Goal: Information Seeking & Learning: Learn about a topic

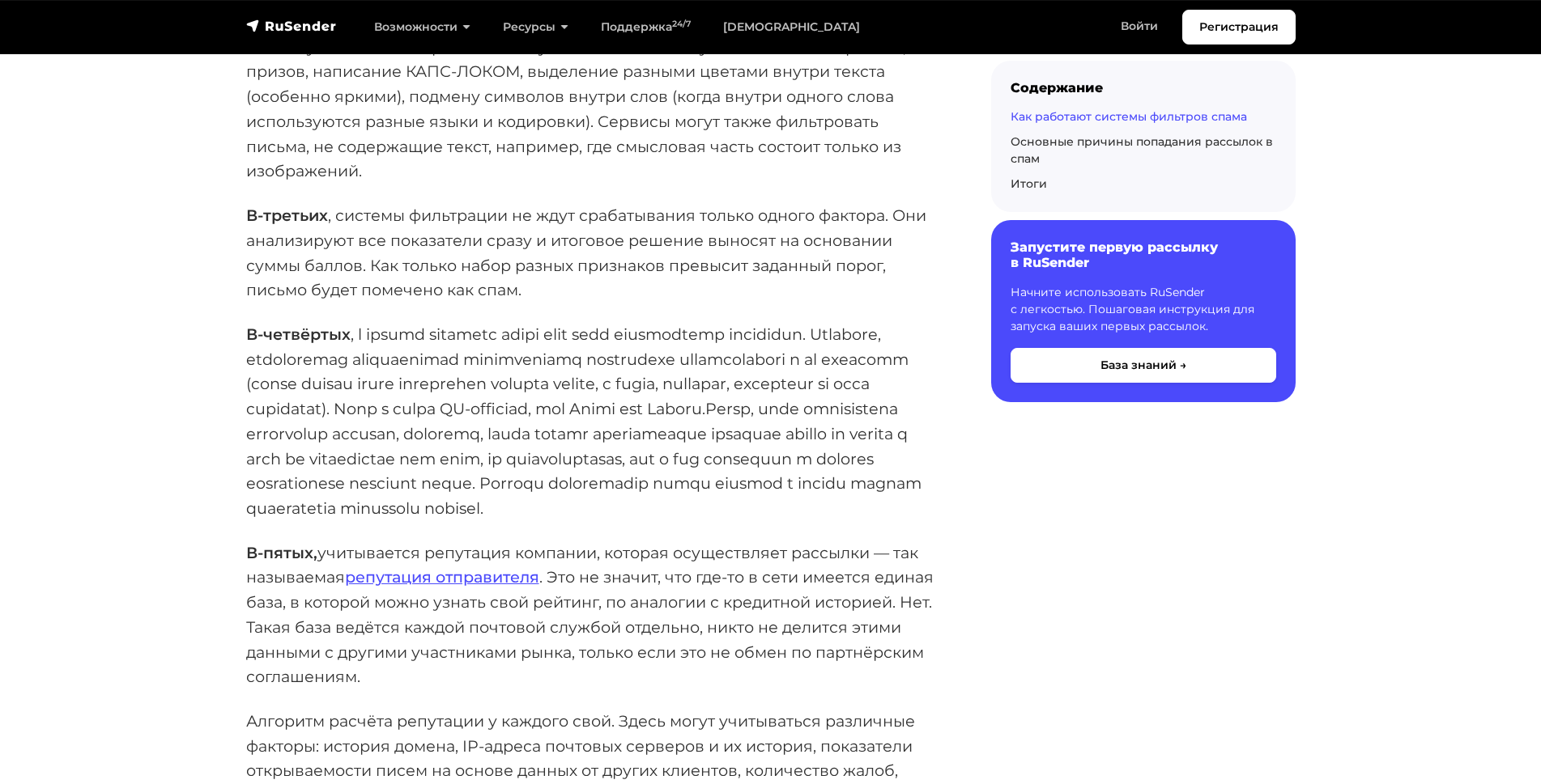
scroll to position [3827, 0]
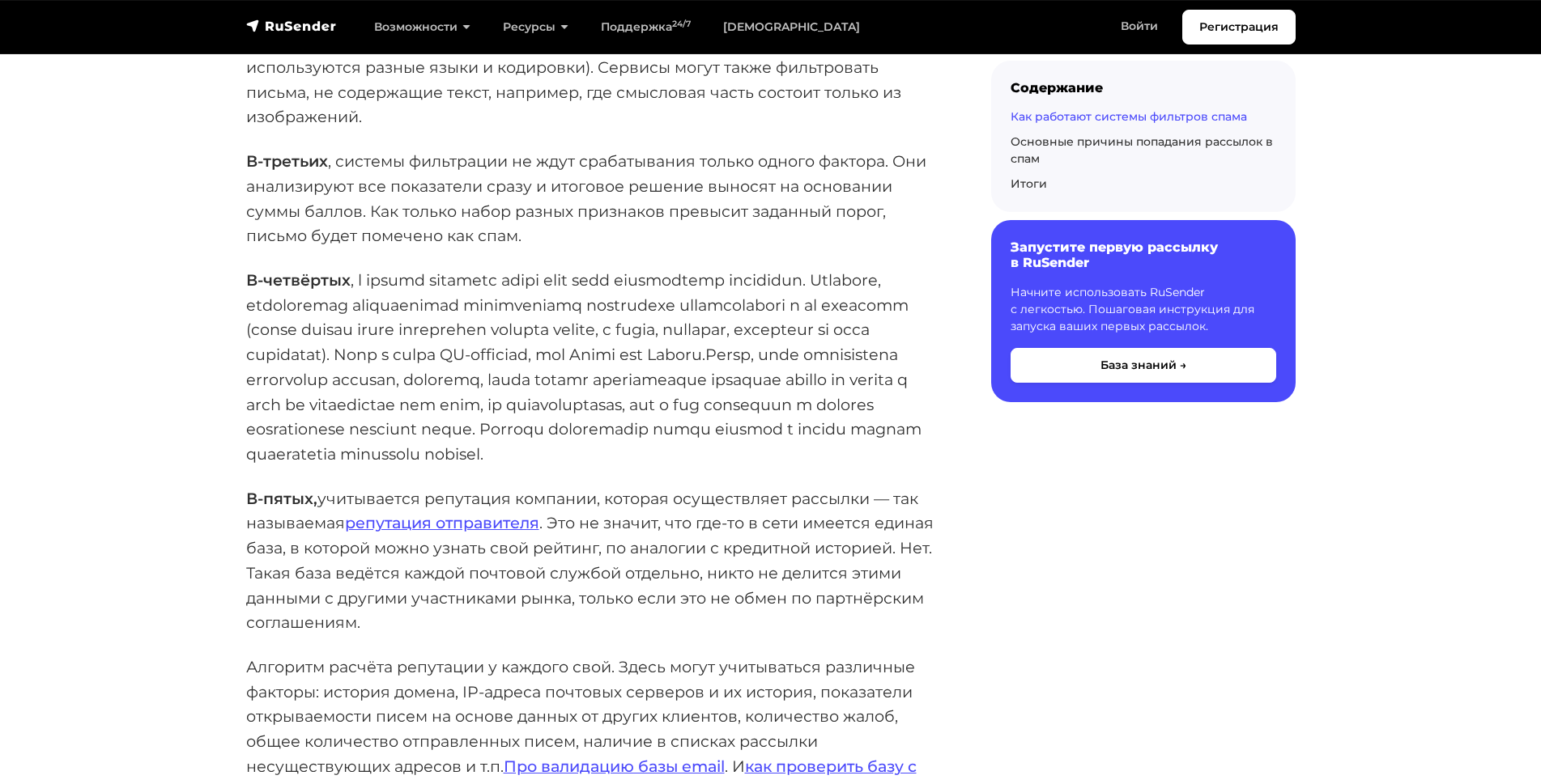
click at [419, 693] on p "Алгоритм расчёта репутации у каждого свой. Здесь могут учитываться различные фа…" at bounding box center [592, 729] width 693 height 149
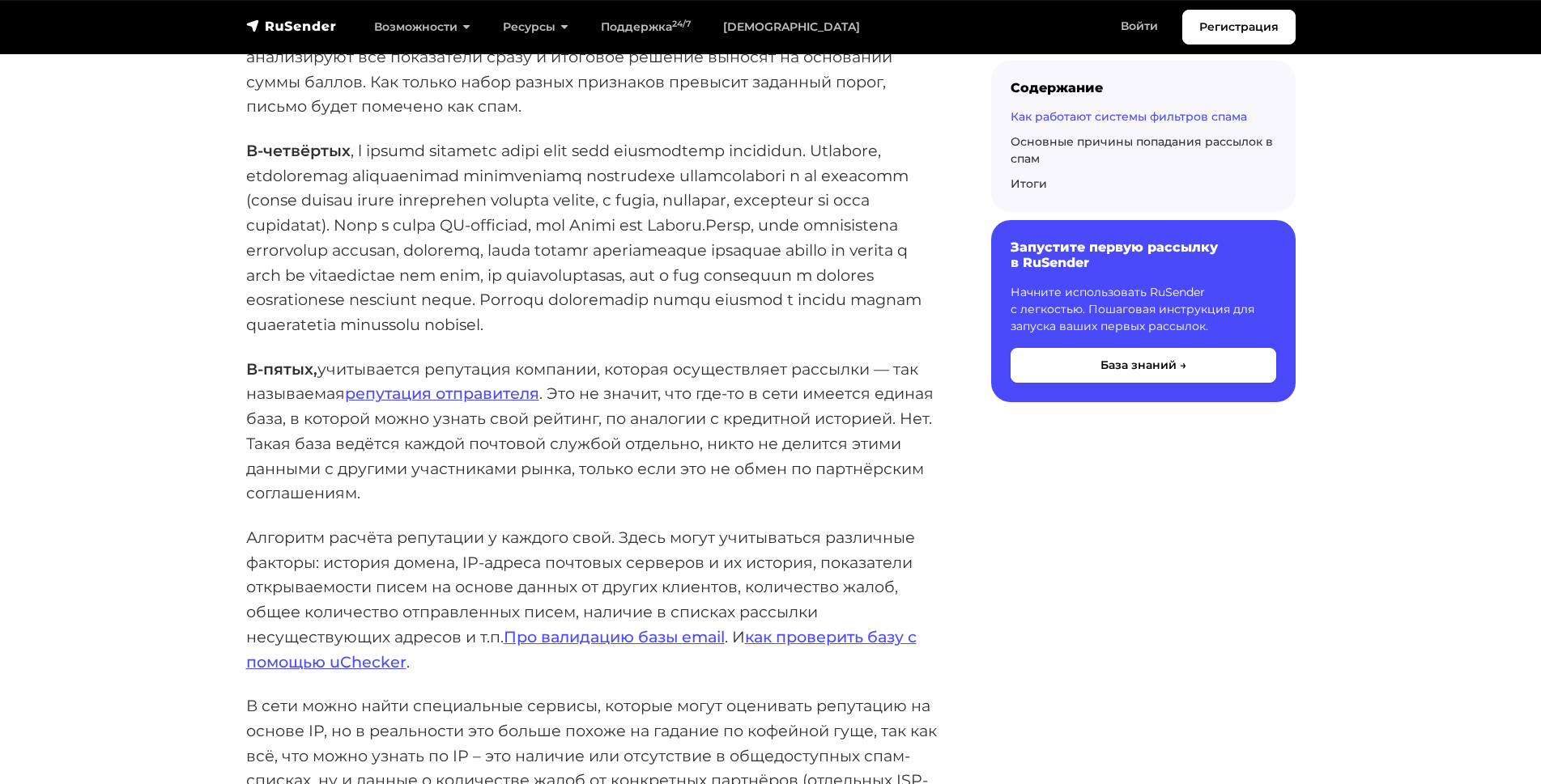
scroll to position [3982, 0]
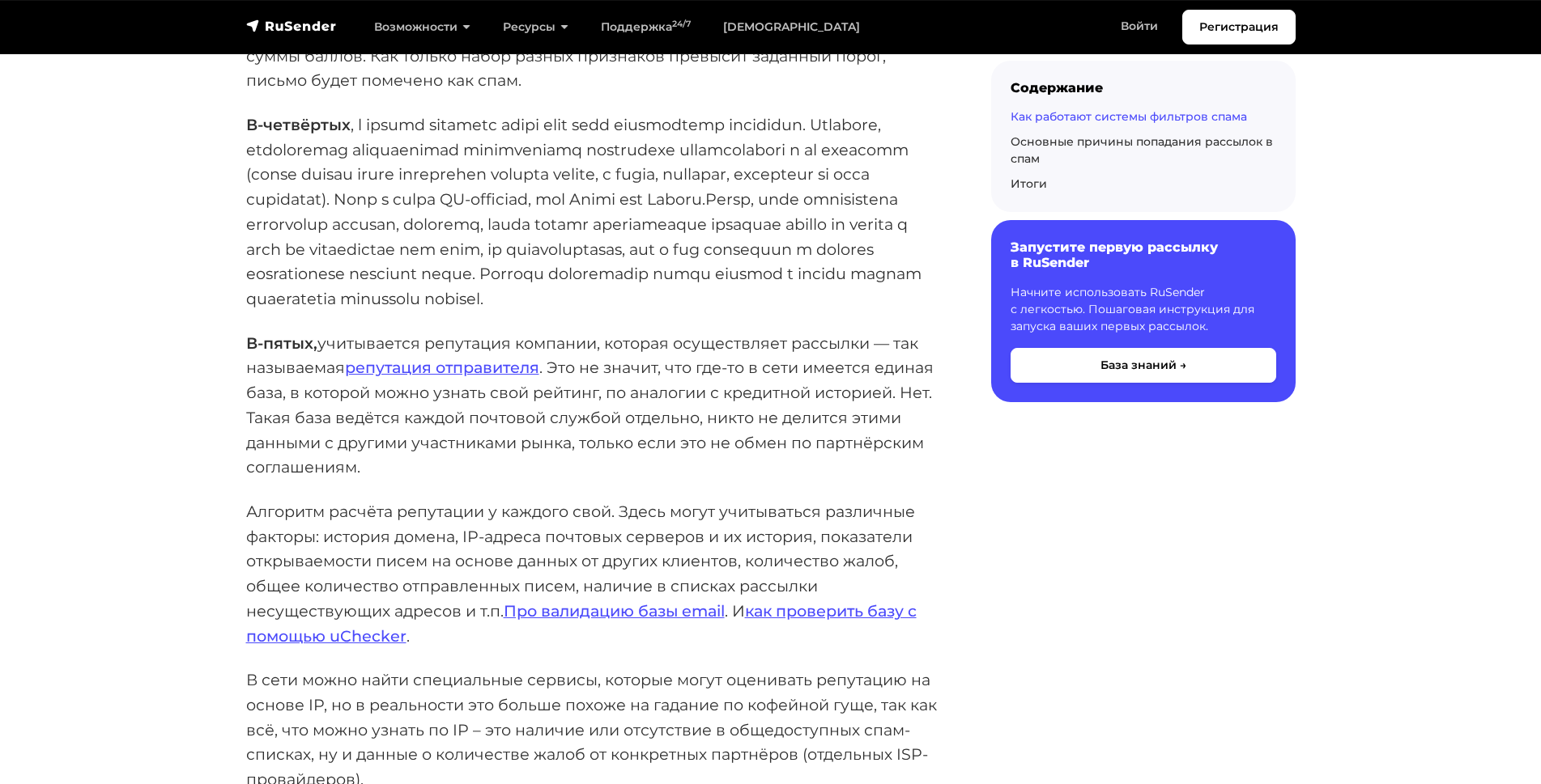
click at [355, 538] on p "Алгоритм расчёта репутации у каждого свой. Здесь могут учитываться различные фа…" at bounding box center [592, 573] width 693 height 149
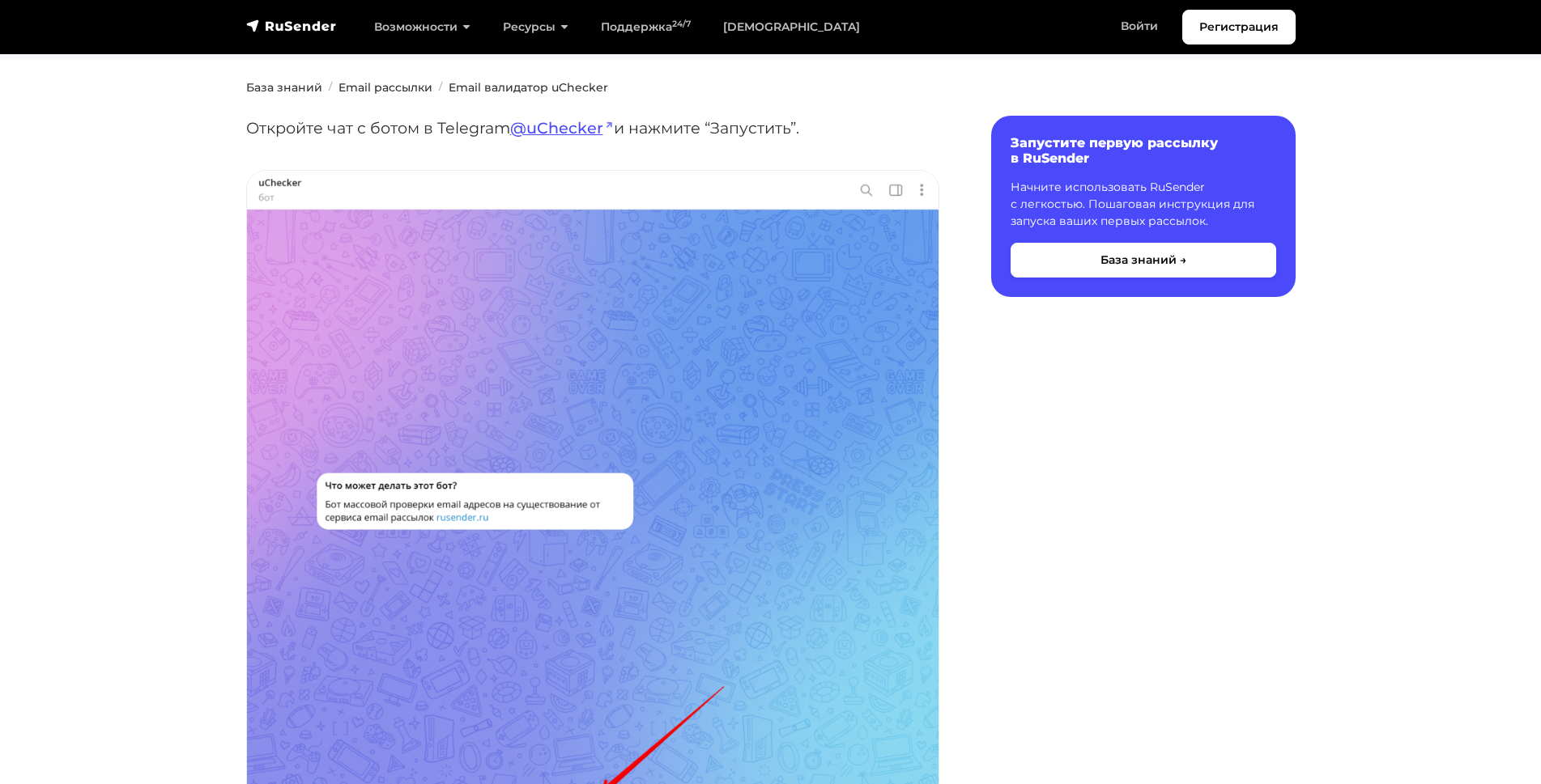
scroll to position [193, 0]
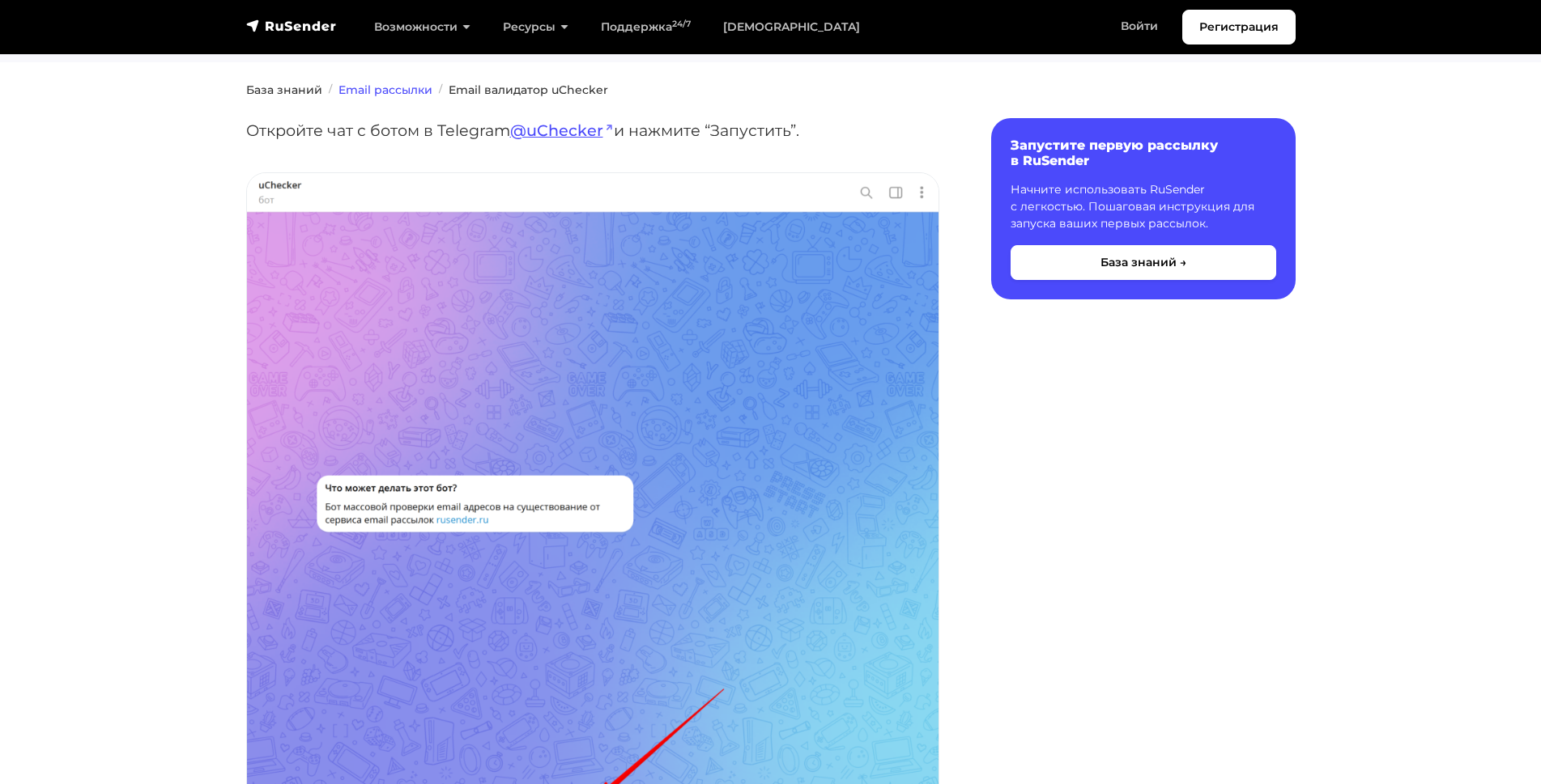
click at [356, 85] on link "Email рассылки" at bounding box center [385, 90] width 94 height 15
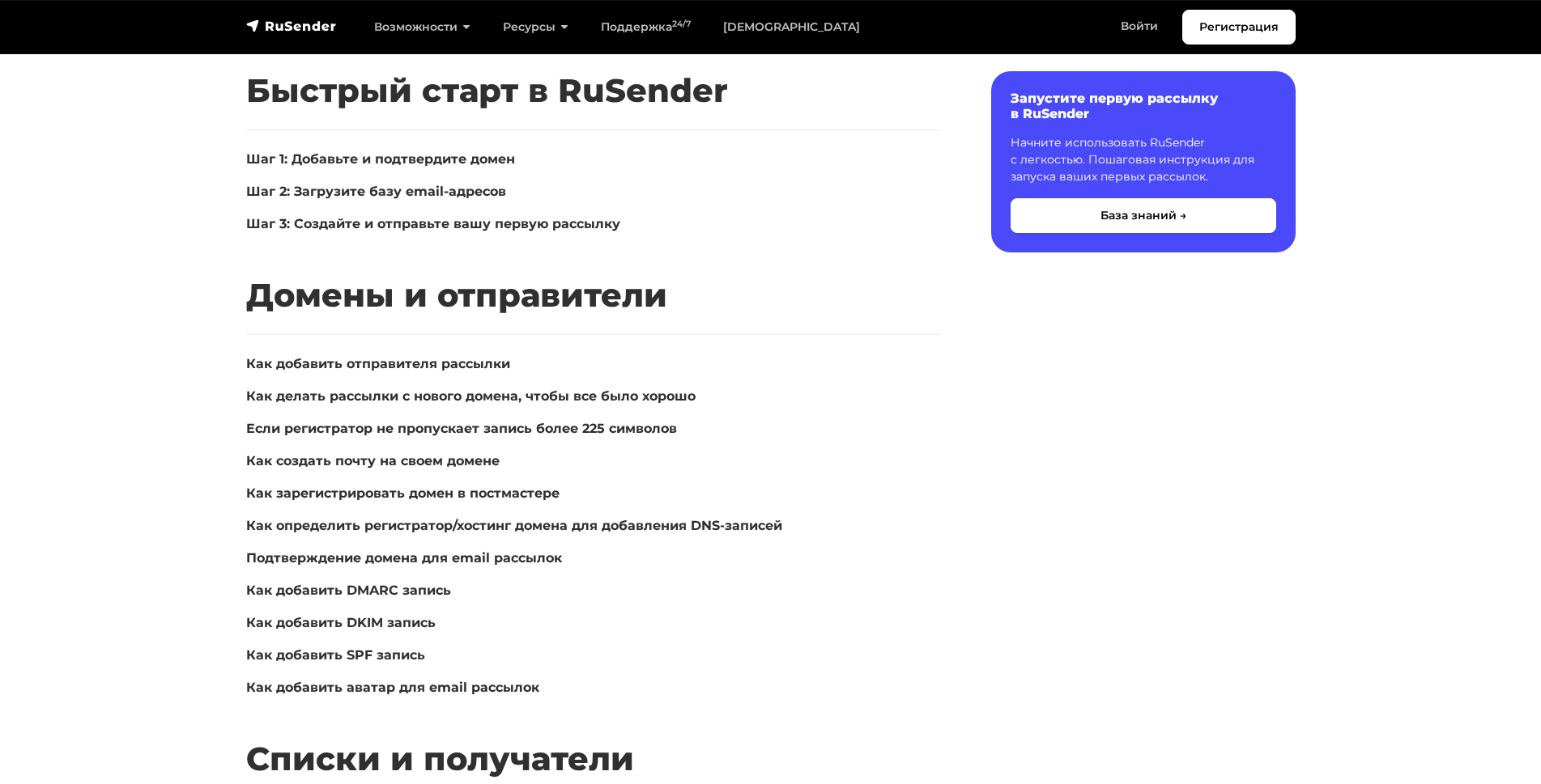
scroll to position [321, 0]
